Goal: Task Accomplishment & Management: Use online tool/utility

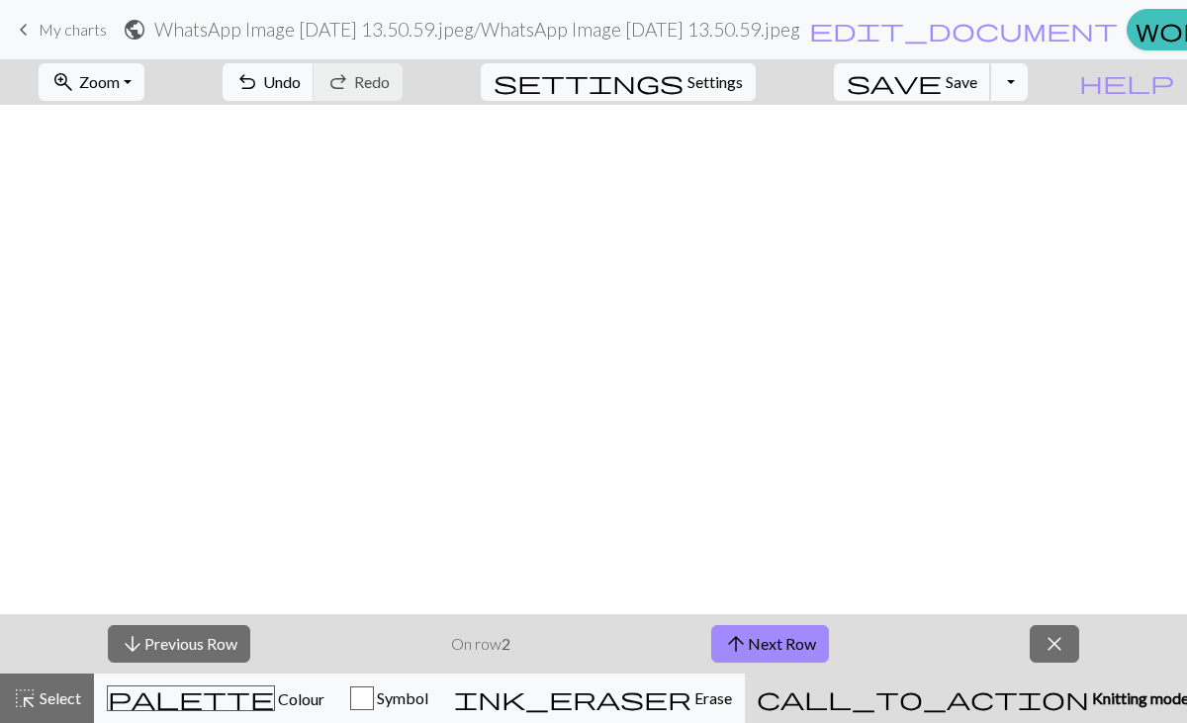
scroll to position [1591, 0]
click at [977, 79] on span "Save" at bounding box center [961, 81] width 32 height 19
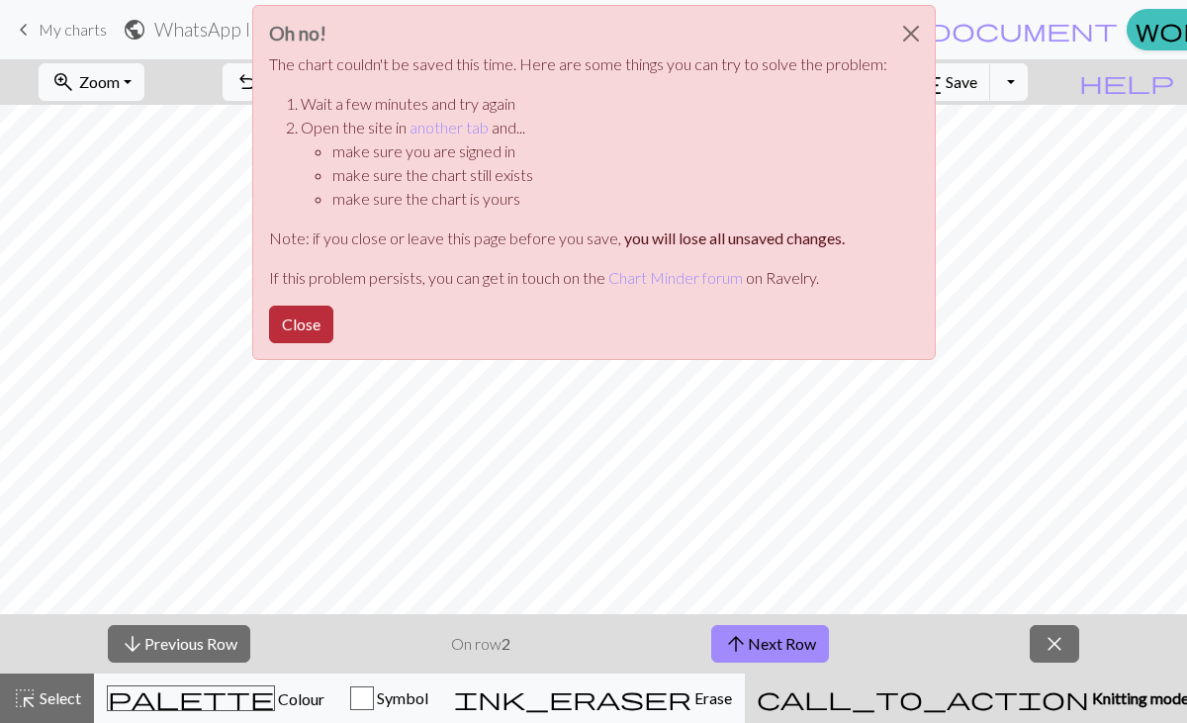
click at [293, 316] on button "Close" at bounding box center [301, 325] width 64 height 38
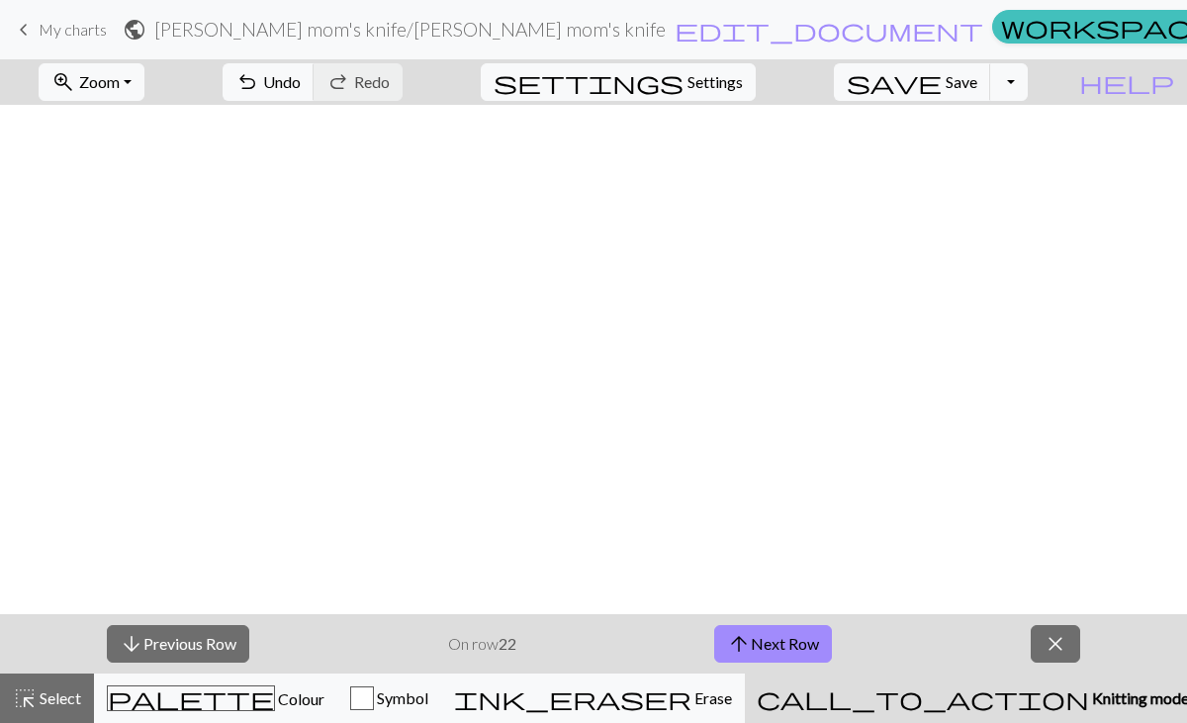
scroll to position [919, 0]
click at [941, 88] on span "save" at bounding box center [894, 82] width 95 height 28
